Goal: Obtain resource: Download file/media

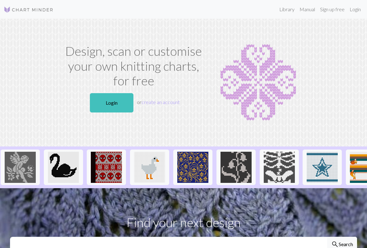
scroll to position [0, 304]
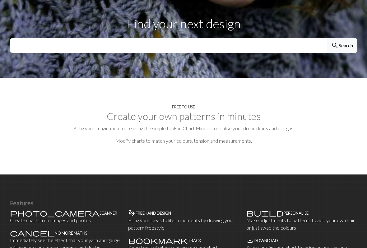
scroll to position [201, 0]
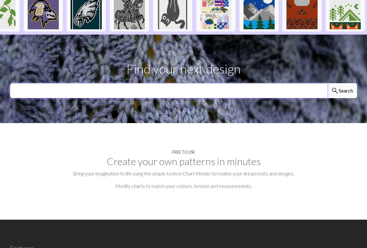
click at [196, 90] on input "text" at bounding box center [169, 90] width 318 height 15
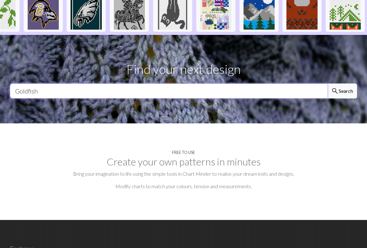
type input "Goldfish"
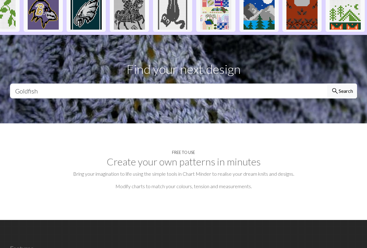
click at [345, 90] on button "search Search" at bounding box center [342, 90] width 30 height 15
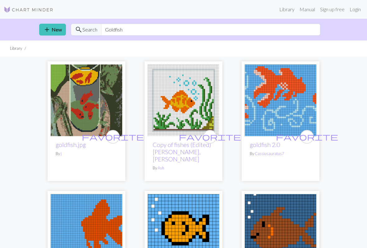
click at [297, 101] on img at bounding box center [281, 100] width 72 height 72
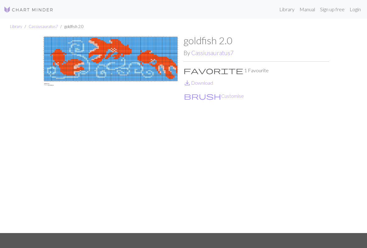
click at [201, 84] on link "save_alt Download" at bounding box center [199, 83] width 30 height 6
click at [8, 7] on img at bounding box center [29, 9] width 50 height 7
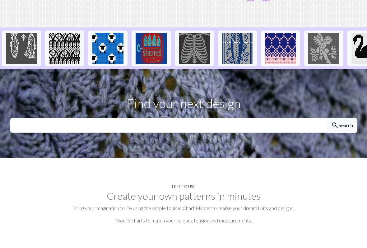
scroll to position [119, 0]
click at [231, 121] on input "text" at bounding box center [169, 125] width 318 height 15
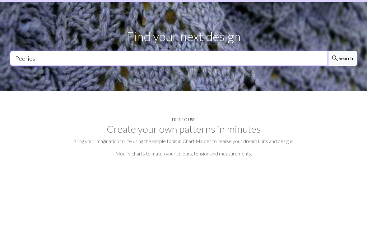
type input "Peeries"
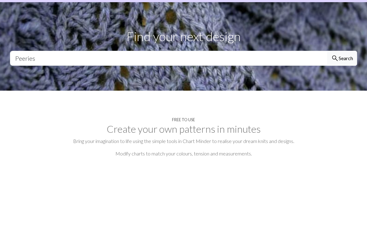
click at [346, 118] on button "search Search" at bounding box center [342, 125] width 30 height 15
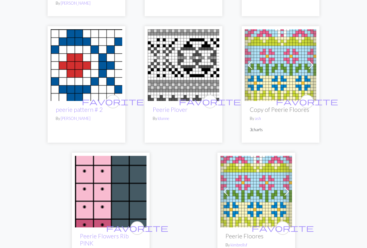
scroll to position [157, 0]
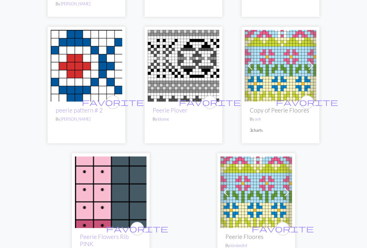
click at [288, 67] on img at bounding box center [281, 66] width 72 height 72
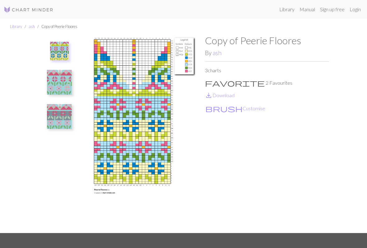
click at [62, 116] on img at bounding box center [59, 116] width 25 height 25
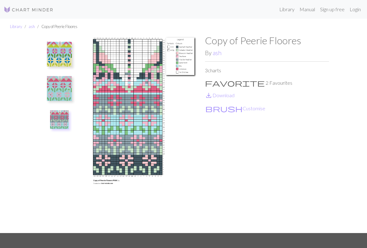
click at [65, 91] on img at bounding box center [59, 88] width 25 height 25
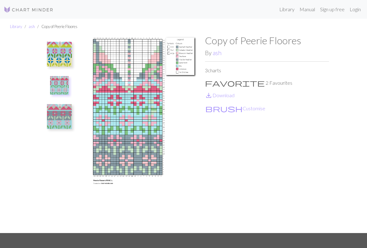
click at [63, 56] on img at bounding box center [59, 54] width 25 height 25
